Goal: Navigation & Orientation: Find specific page/section

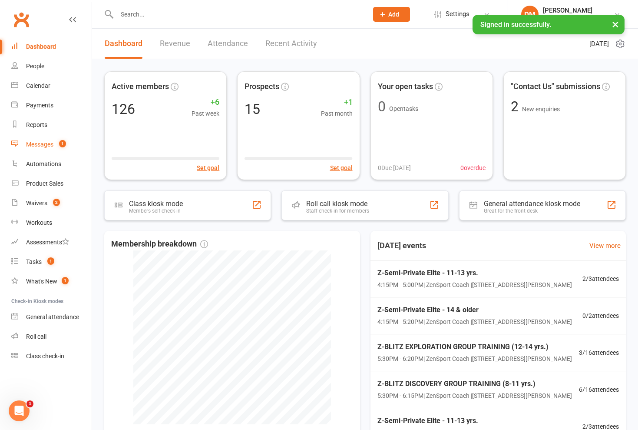
click at [44, 142] on div "Messages" at bounding box center [39, 144] width 27 height 7
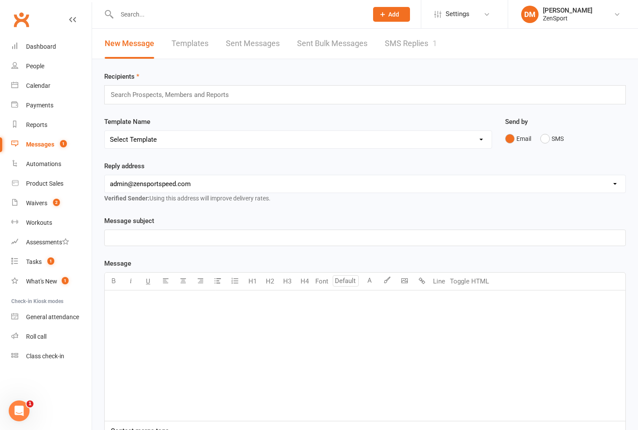
click at [415, 47] on link "SMS Replies 1" at bounding box center [411, 44] width 52 height 30
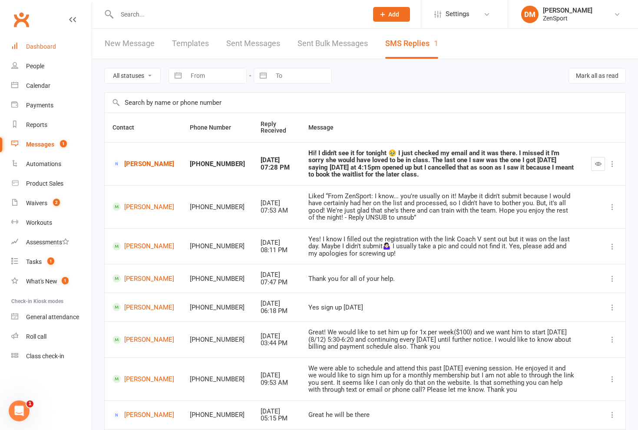
click at [41, 51] on link "Dashboard" at bounding box center [51, 47] width 80 height 20
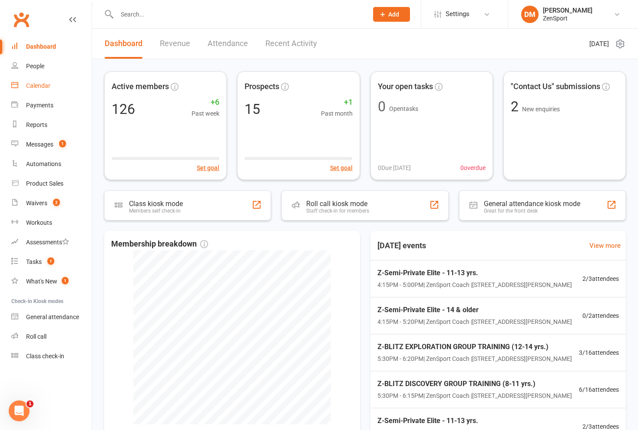
click at [44, 85] on div "Calendar" at bounding box center [38, 85] width 24 height 7
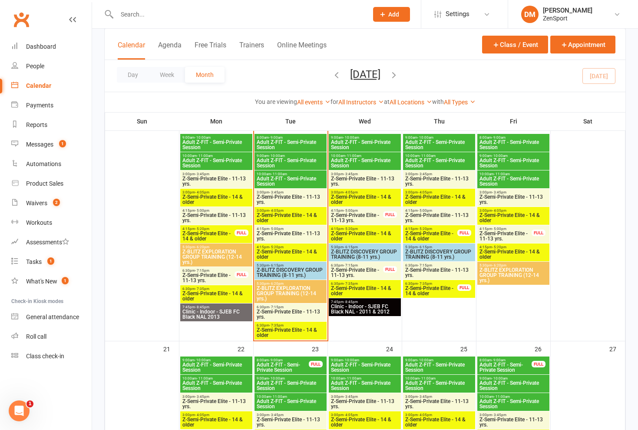
scroll to position [492, 0]
click at [290, 330] on span "Z-Semi-Private Elite - 14 & older" at bounding box center [290, 332] width 69 height 10
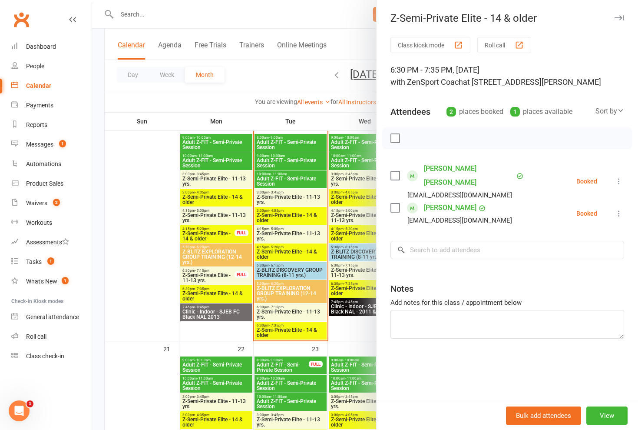
click at [290, 330] on div at bounding box center [365, 215] width 546 height 430
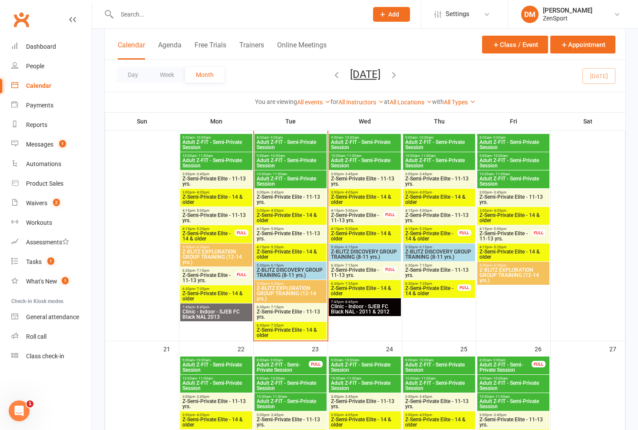
click at [295, 309] on span "Z-Semi-Private Elite - 11-13 yrs." at bounding box center [290, 314] width 69 height 10
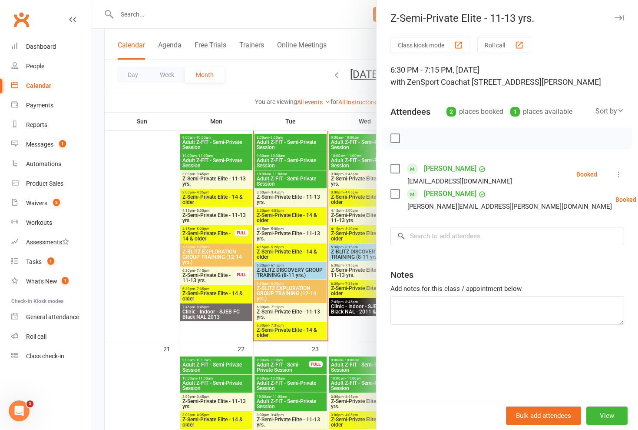
click at [295, 308] on div at bounding box center [365, 215] width 546 height 430
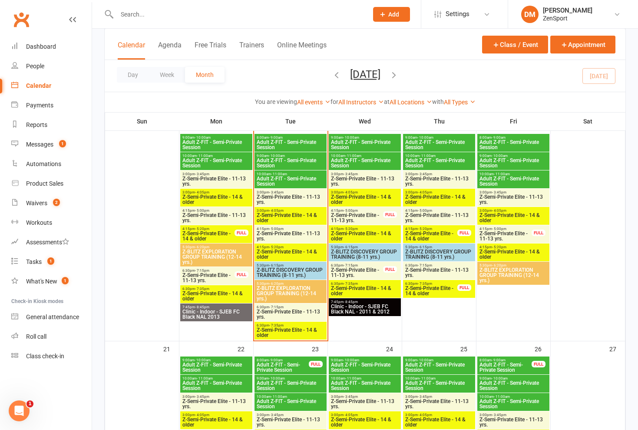
click at [294, 328] on span "Z-Semi-Private Elite - 14 & older" at bounding box center [290, 332] width 69 height 10
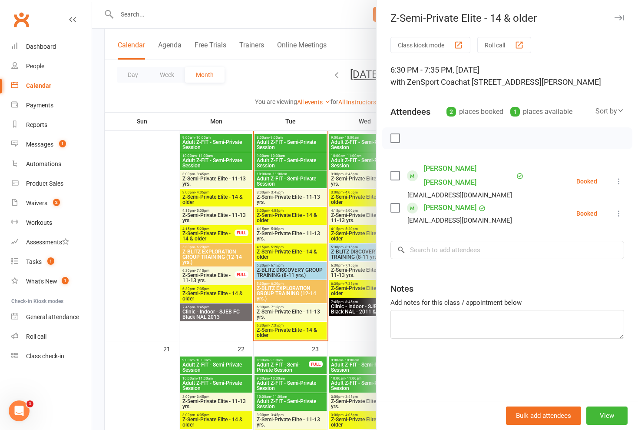
click at [294, 328] on div at bounding box center [365, 215] width 546 height 430
